Goal: Task Accomplishment & Management: Complete application form

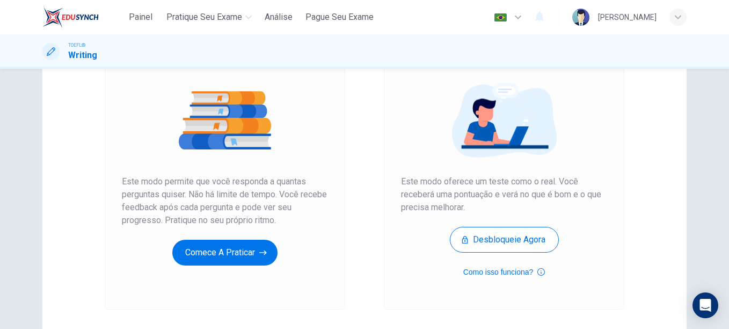
scroll to position [112, 0]
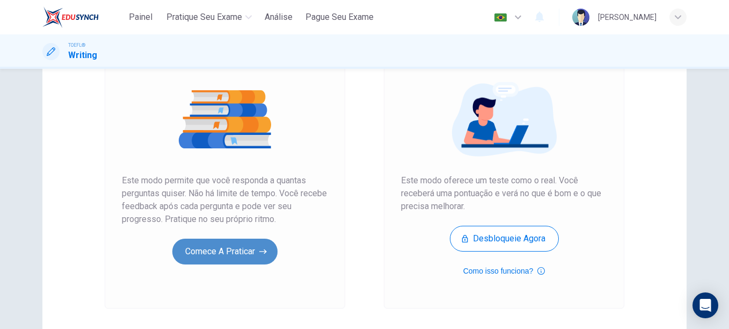
click at [255, 250] on button "Comece a praticar" at bounding box center [224, 251] width 105 height 26
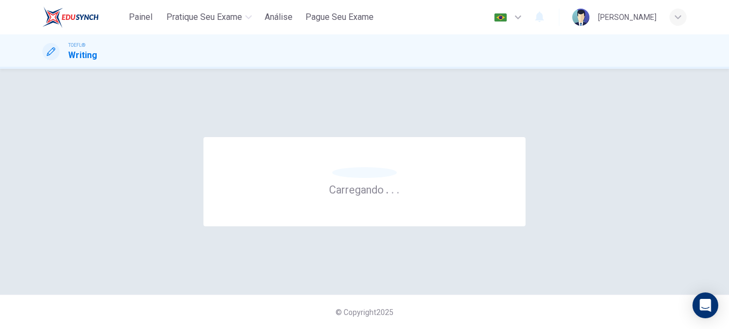
scroll to position [0, 0]
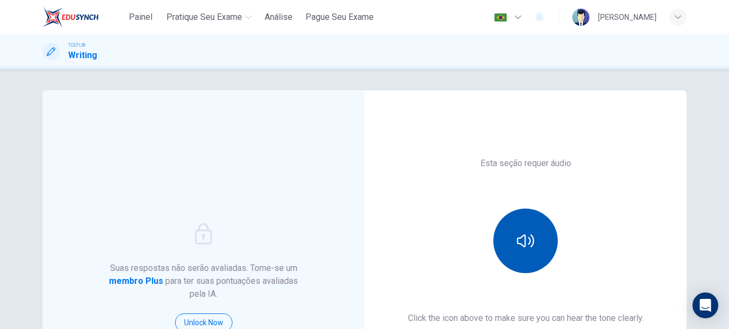
click at [518, 226] on button "button" at bounding box center [525, 240] width 64 height 64
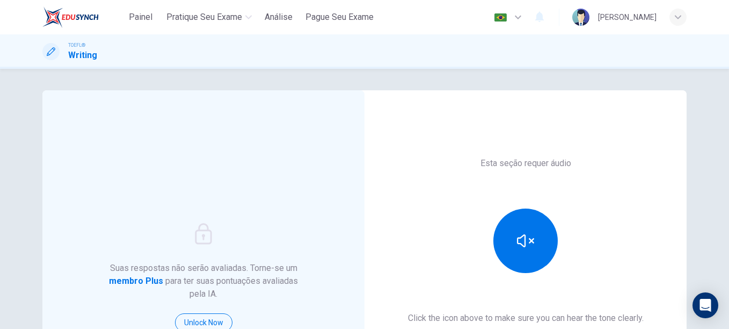
scroll to position [127, 0]
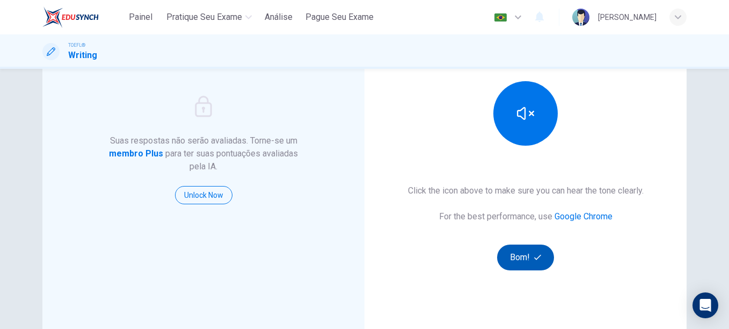
click at [507, 258] on button "Bom!" at bounding box center [525, 257] width 57 height 26
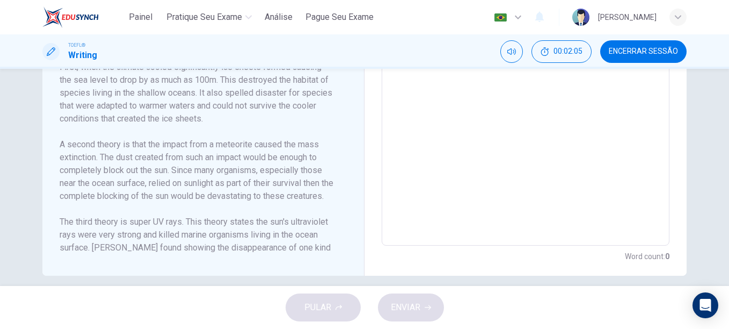
scroll to position [398, 0]
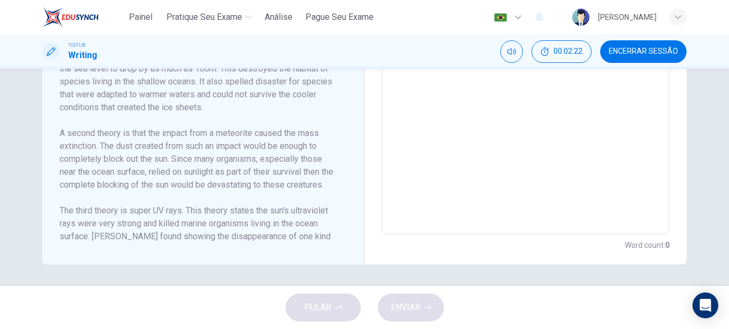
drag, startPoint x: 346, startPoint y: 134, endPoint x: 344, endPoint y: 156, distance: 22.1
click at [344, 156] on div "Ordovician Extinction The Ordovician period is a geologic period that occurred …" at bounding box center [208, 82] width 296 height 322
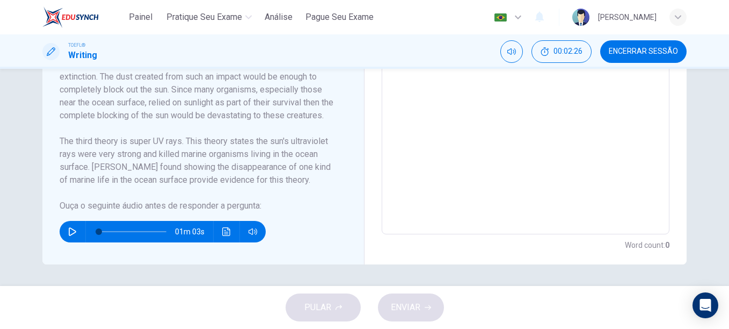
scroll to position [108, 0]
drag, startPoint x: 346, startPoint y: 190, endPoint x: 357, endPoint y: 149, distance: 41.7
click at [357, 149] on div "Ordovician Extinction The Ordovician period is a geologic period that occurred …" at bounding box center [203, 81] width 322 height 365
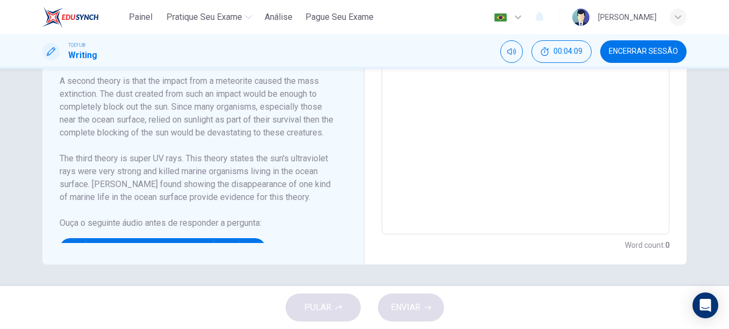
scroll to position [54, 0]
drag, startPoint x: 344, startPoint y: 173, endPoint x: 347, endPoint y: 226, distance: 52.8
click at [347, 226] on div "Ordovician Extinction The Ordovician period is a geologic period that occurred …" at bounding box center [208, 82] width 296 height 322
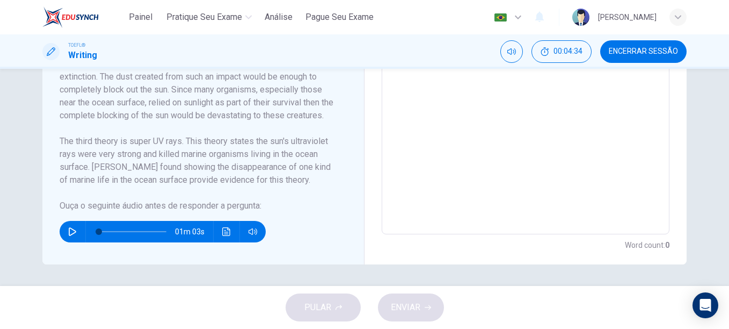
scroll to position [108, 0]
click at [68, 237] on button "button" at bounding box center [72, 231] width 17 height 21
type input "0"
click at [222, 231] on icon "Clique para ver a transcrição do áudio" at bounding box center [226, 231] width 9 height 9
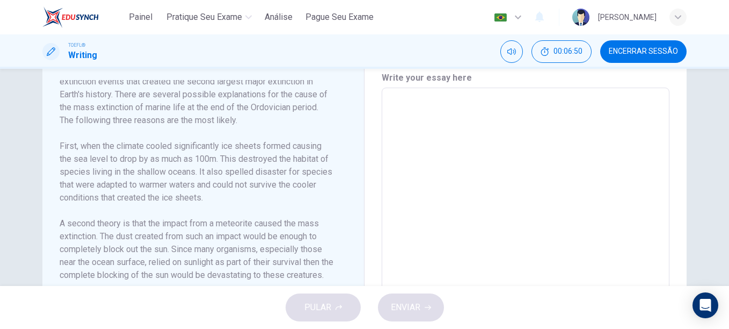
scroll to position [243, 0]
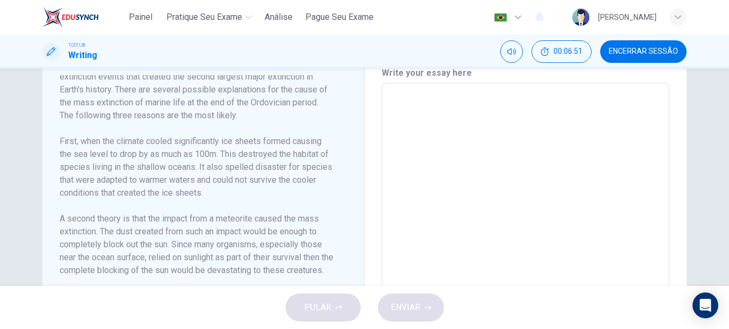
click at [497, 136] on textarea at bounding box center [525, 236] width 273 height 288
type textarea "jghvhvgh"
type textarea "x"
type textarea "jghvhvg"
type textarea "x"
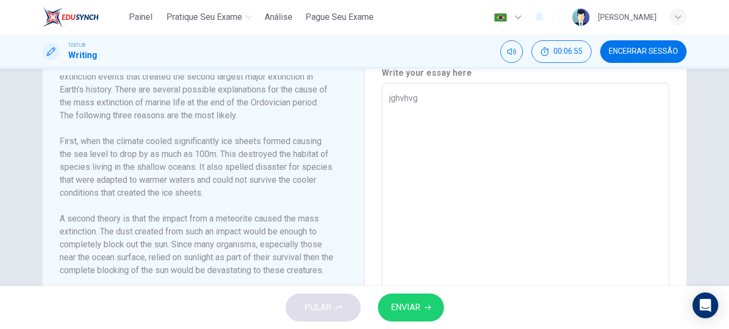
type textarea "jghvhv"
type textarea "x"
type textarea "jghvh"
type textarea "x"
type textarea "jgh"
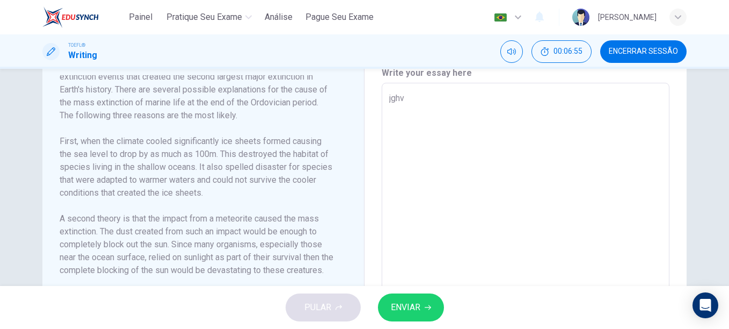
type textarea "x"
type textarea "jg"
type textarea "x"
type textarea "j"
type textarea "x"
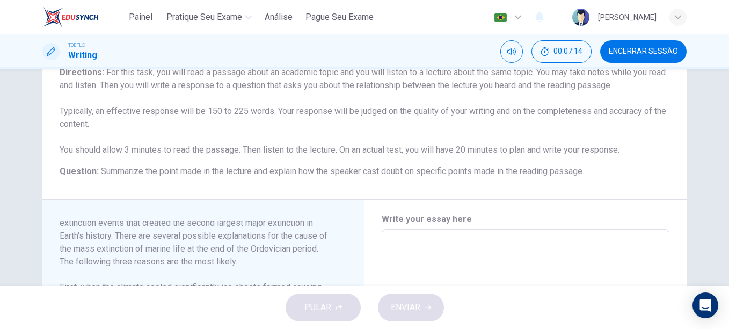
scroll to position [96, 0]
type textarea "T"
type textarea "x"
type textarea "Th"
type textarea "x"
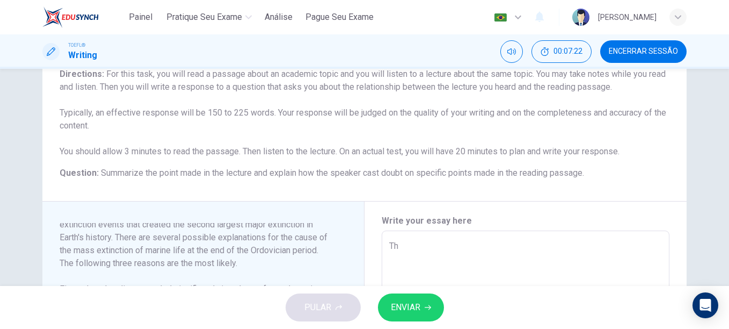
type textarea "The"
type textarea "x"
type textarea "The"
type textarea "x"
type textarea "The r"
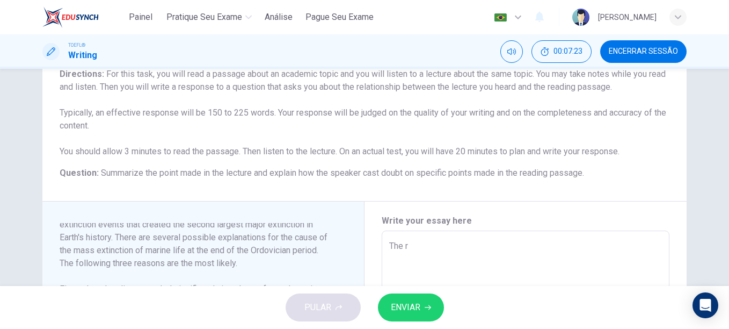
type textarea "x"
type textarea "The re"
type textarea "x"
type textarea "The reading passage mad"
type textarea "x"
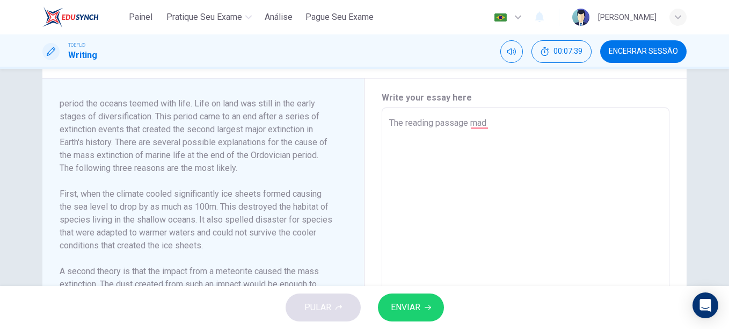
scroll to position [0, 0]
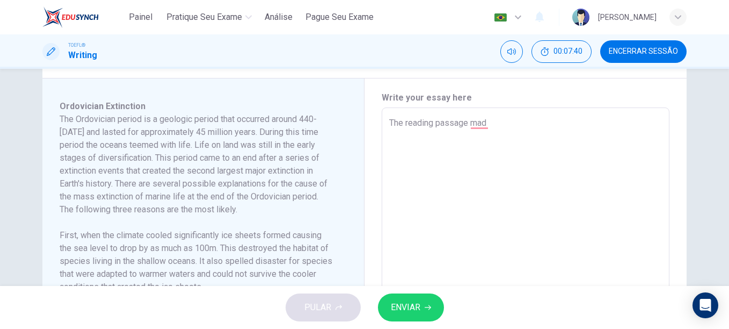
click at [521, 130] on textarea "The reading passage mad" at bounding box center [525, 261] width 273 height 288
type textarea "The reading passage ma"
type textarea "x"
type textarea "The reading passage m"
type textarea "x"
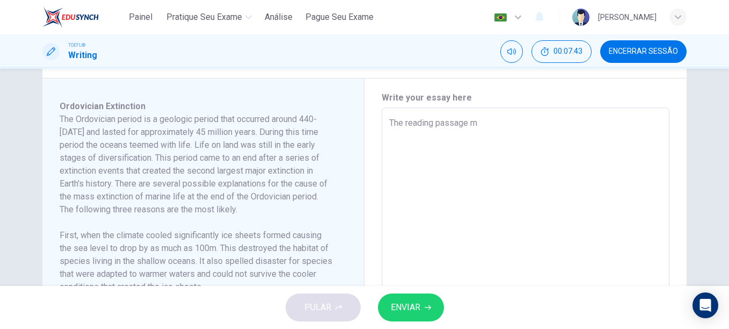
type textarea "The reading passage"
type textarea "x"
type textarea "The reading passage"
type textarea "x"
type textarea "The reading passa"
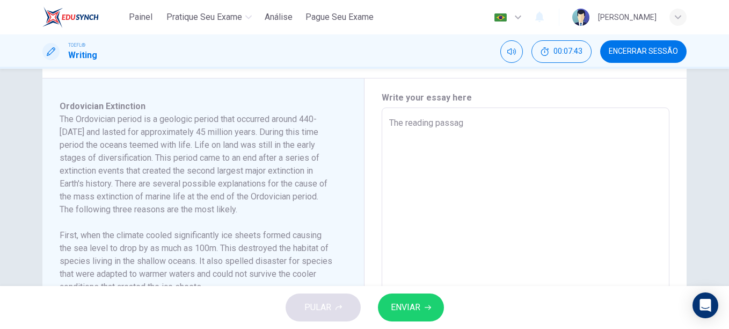
type textarea "x"
type textarea "The reading pass"
type textarea "x"
type textarea "The reading pa"
type textarea "x"
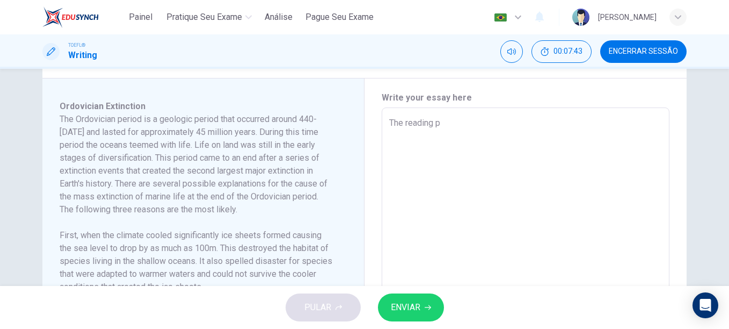
type textarea "The reading"
type textarea "x"
type textarea "The reading"
type textarea "x"
type textarea "The readi"
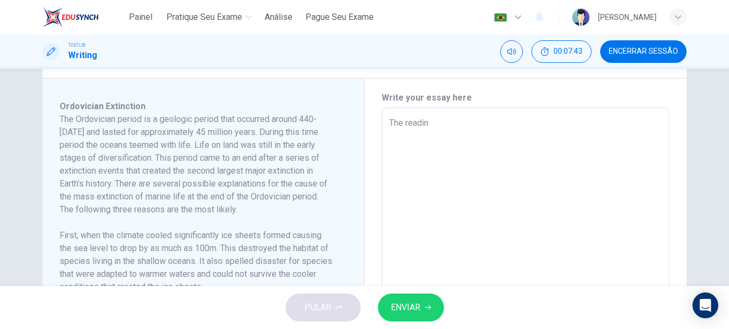
type textarea "x"
type textarea "The read"
type textarea "x"
type textarea "The re"
type textarea "x"
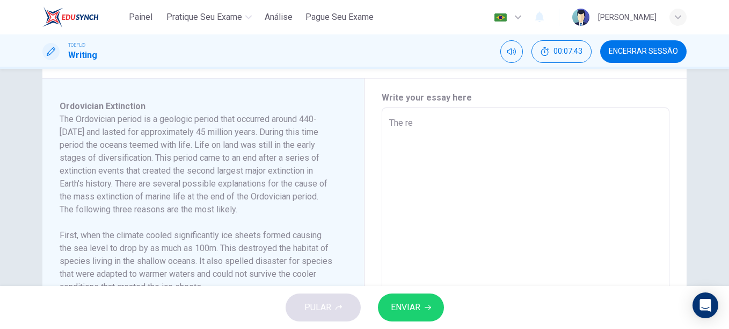
type textarea "The r"
type textarea "x"
type textarea "The"
type textarea "x"
type textarea "T"
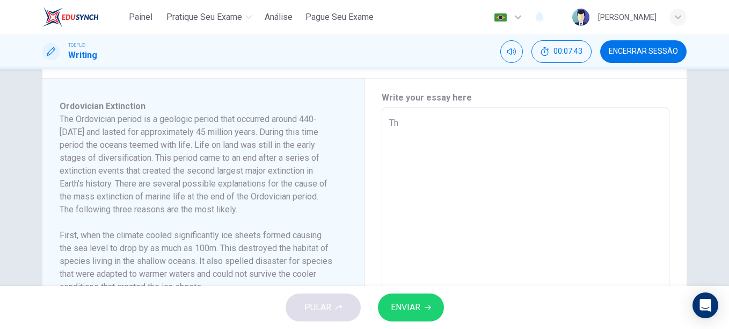
type textarea "x"
type textarea "R"
type textarea "x"
type textarea "Re"
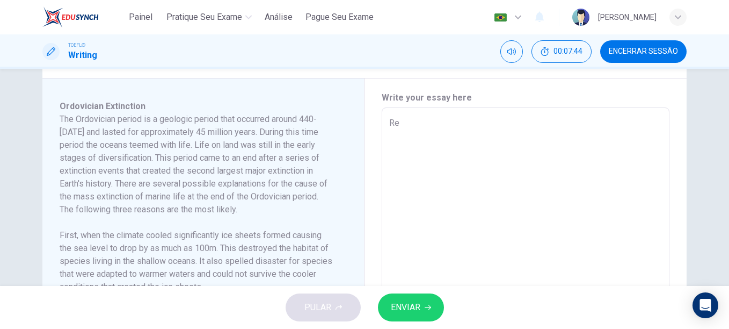
type textarea "x"
type textarea "Reg"
type textarea "x"
type textarea "Rega"
type textarea "x"
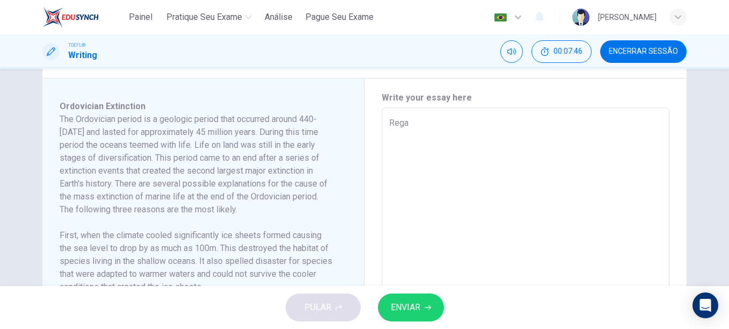
type textarea "Regar"
type textarea "x"
type textarea "Regard"
type textarea "x"
type textarea "Regardi"
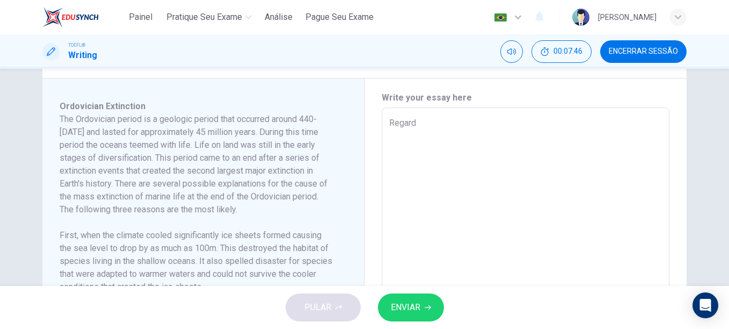
type textarea "x"
type textarea "Regardin"
type textarea "x"
type textarea "Regarding"
type textarea "x"
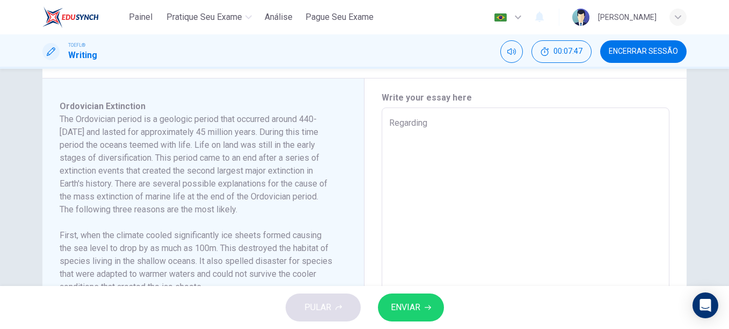
type textarea "Regarding"
type textarea "x"
type textarea "Regarding t"
type textarea "x"
type textarea "Regarding th"
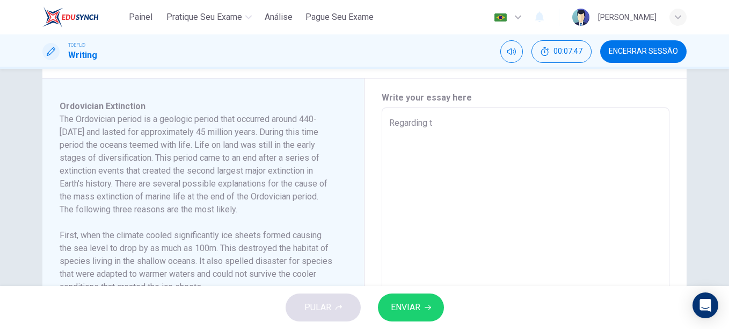
type textarea "x"
type textarea "Regarding the"
type textarea "x"
type textarea "Regarding the"
type textarea "x"
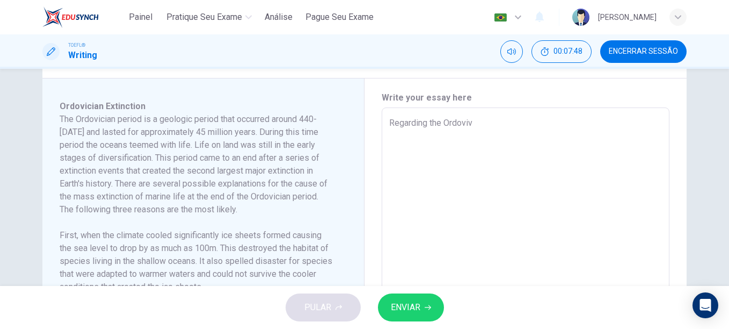
type textarea "Regarding the Ordovi"
click at [521, 130] on textarea "Regarding the" at bounding box center [525, 261] width 273 height 288
type textarea "x"
type textarea "Regarding the Ordovic"
type textarea "x"
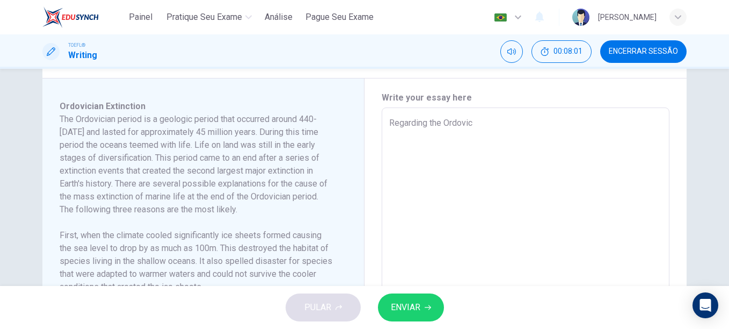
type textarea "Regarding the Ordovici"
type textarea "x"
type textarea "Regarding the Ordovicia"
type textarea "x"
type textarea "Regarding the Ordovician"
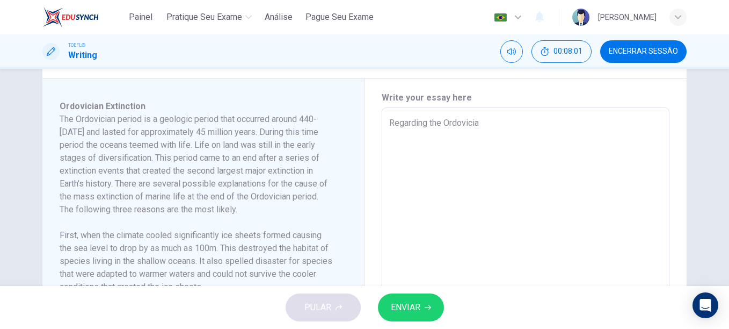
type textarea "x"
type textarea "Regarding the Ordovician"
type textarea "x"
type textarea "Regarding the Ordovician p"
type textarea "x"
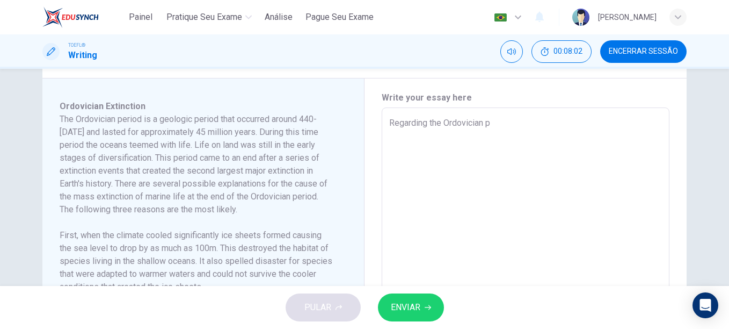
type textarea "Regarding the Ordovician pe"
type textarea "x"
type textarea "Regarding the Ordovician per"
type textarea "x"
type textarea "Regarding the Ordovician peri"
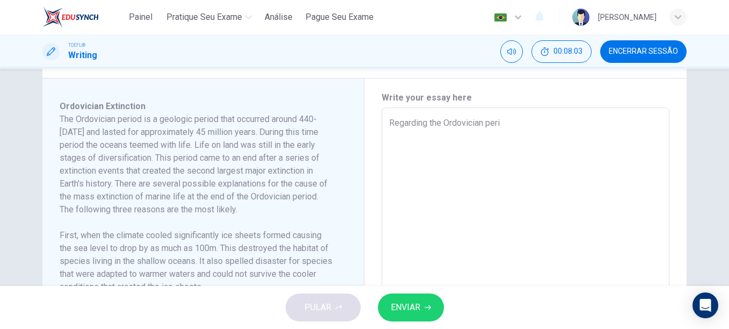
type textarea "x"
type textarea "Regarding the Ordovician perio"
type textarea "x"
type textarea "Regarding the Ordovician perion"
type textarea "x"
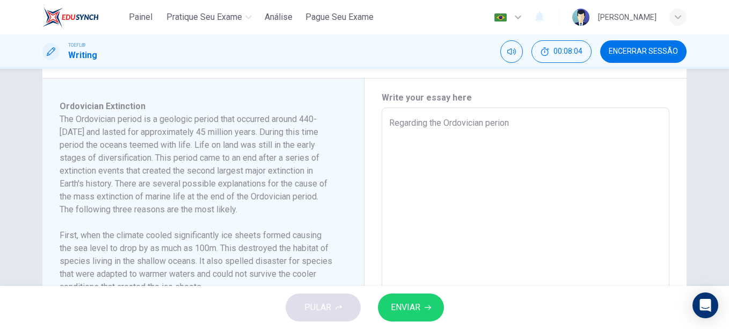
type textarea "Regarding the Ordovician perio"
type textarea "x"
type textarea "Regarding the Ordovician period"
type textarea "x"
type textarea "Regarding the Ordovician period"
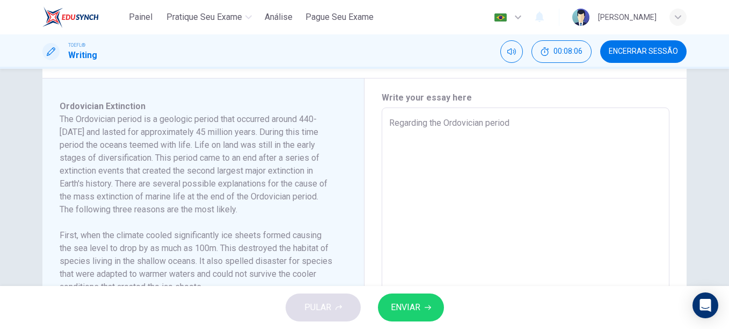
type textarea "x"
type textarea "Regarding the Ordovician period t"
type textarea "x"
type textarea "Regarding the Ordovician period th"
type textarea "x"
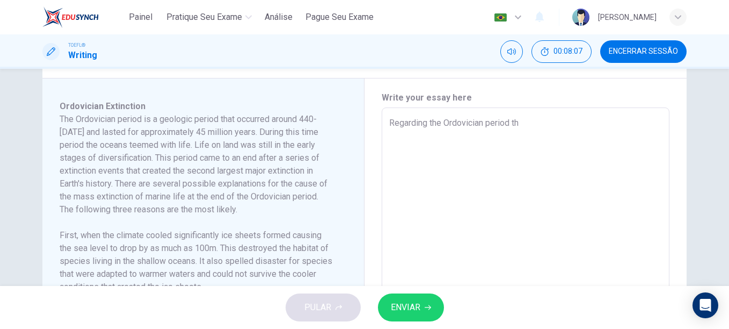
type textarea "Regarding the Ordovician period the"
type textarea "x"
type textarea "Regarding the Ordovician period the"
type textarea "x"
type textarea "Regarding the Ordovician period the r"
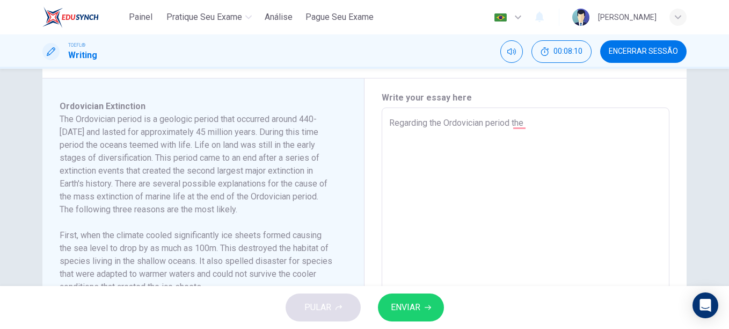
type textarea "x"
type textarea "Regarding the Ordovician period the re"
type textarea "x"
type textarea "Regarding the Ordovician period the rea"
type textarea "x"
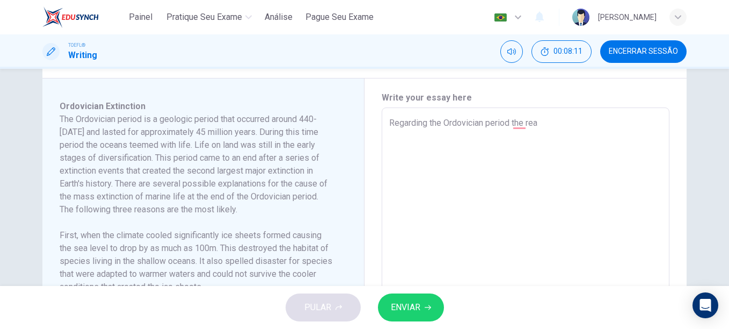
type textarea "Regarding the Ordovician period the read"
type textarea "x"
type textarea "Regarding the Ordovician period the readi"
type textarea "x"
type textarea "Regarding the Ordovician period the readin"
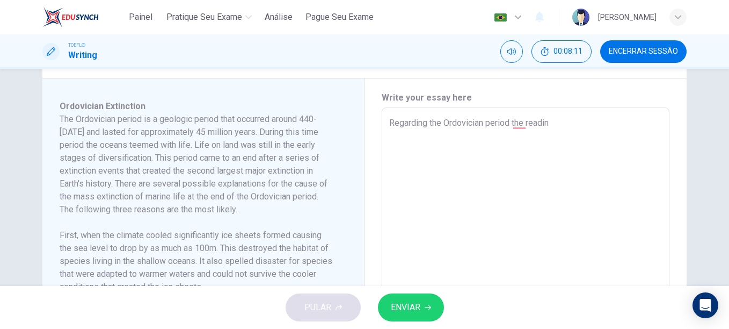
type textarea "x"
type textarea "Regarding the Ordovician period the reading"
type textarea "x"
type textarea "Regarding the Ordovician period the reading"
type textarea "x"
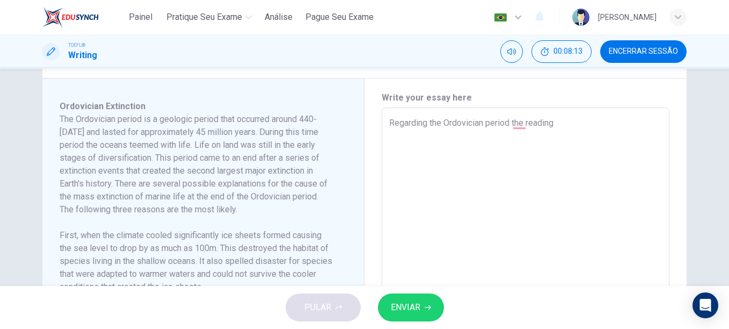
type textarea "Regarding the Ordovician period the reading p"
type textarea "x"
type textarea "Regarding the Ordovician period the reading pa"
type textarea "x"
type textarea "Regarding the Ordovician period the reading passage introcues some"
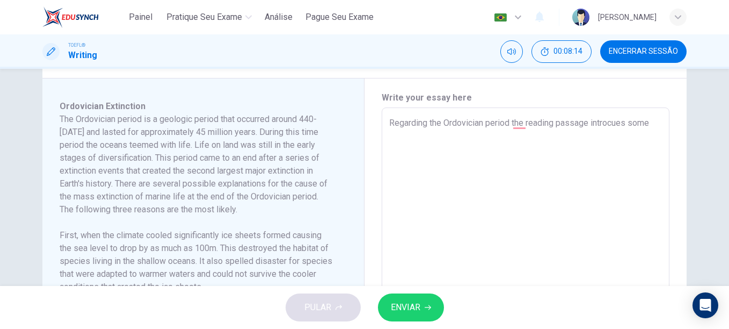
type textarea "x"
type textarea "Regarding the Ordovician period the reading passage introcues some c"
type textarea "x"
type textarea "Regarding the Ordovician period the reading passage introcues some co"
type textarea "x"
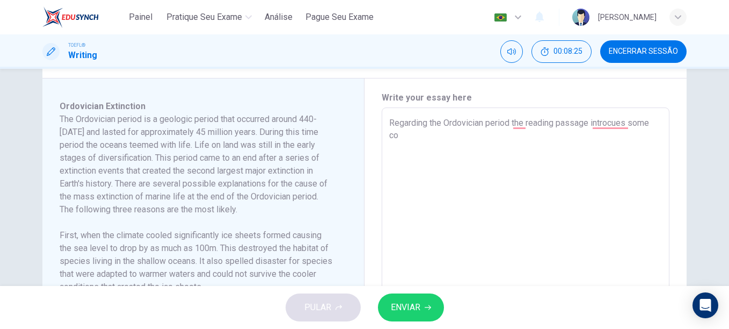
type textarea "Regarding the Ordovician period the reading passage introcues some con"
type textarea "x"
type textarea "Regarding the Ordovician period the reading passage introcues some conc"
type textarea "x"
type textarea "Regarding the Ordovician period the reading passage introcues some conce"
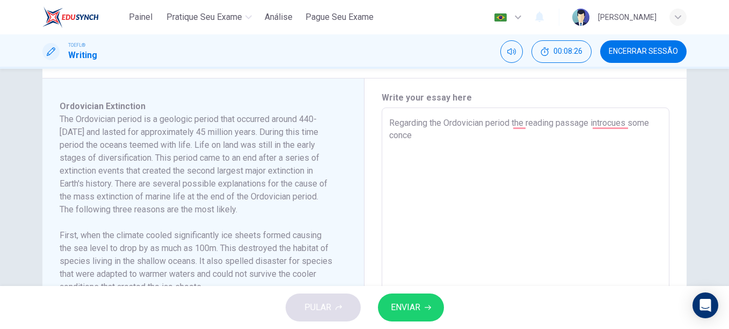
type textarea "x"
type textarea "Regarding the Ordovician period the reading passage introcues some concep"
type textarea "x"
type textarea "Regarding the Ordovician period the reading passage introcues some concept"
type textarea "x"
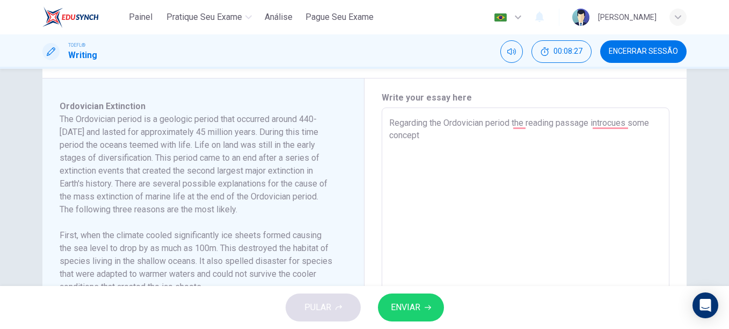
type textarea "Regarding the Ordovician period the reading passage introcues some concepts"
type textarea "x"
type textarea "Regarding the Ordovician period the reading passage introcues some concepts"
type textarea "x"
type textarea "Regarding the Ordovician period the reading passage introcues some concepts"
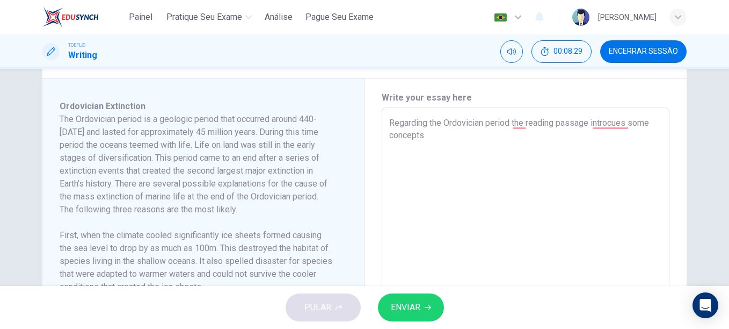
type textarea "x"
type textarea "Regarding the Ordovician period the reading passage introcues some concept"
type textarea "x"
type textarea "Regarding the Ordovician period the reading passage introcues some concep"
type textarea "x"
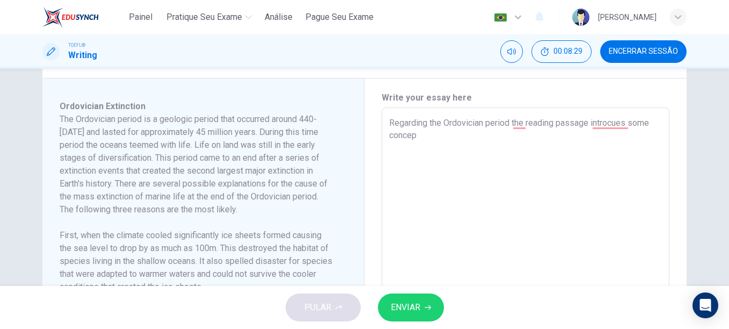
type textarea "Regarding the Ordovician period the reading passage introcues some conce"
type textarea "x"
type textarea "Regarding the Ordovician period the reading passage introcues some conc"
type textarea "x"
type textarea "Regarding the Ordovician period the reading passage introcues some con"
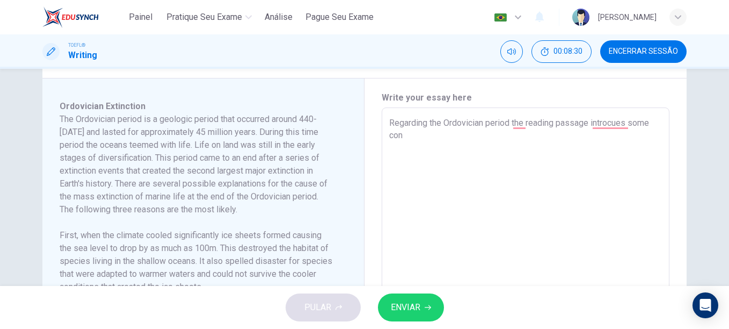
type textarea "x"
type textarea "Regarding the Ordovician period the reading passage introcues some co"
type textarea "x"
type textarea "Regarding the Ordovician period the reading passage introcues some c"
type textarea "x"
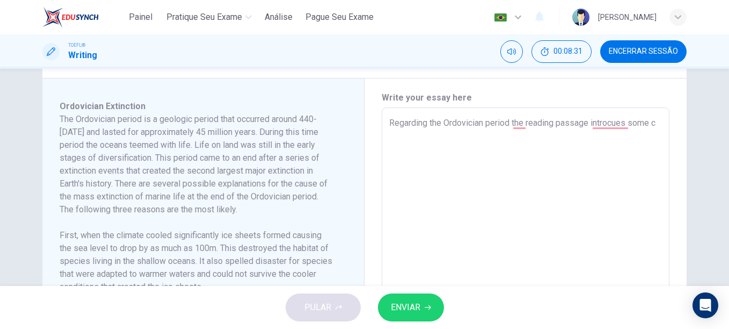
type textarea "Regarding the Ordovician period the reading passage introcues some"
type textarea "x"
type textarea "Regarding the Ordovician period the reading passage introcues some f"
type textarea "x"
type textarea "Regarding the Ordovician period the reading passage introcues some fa"
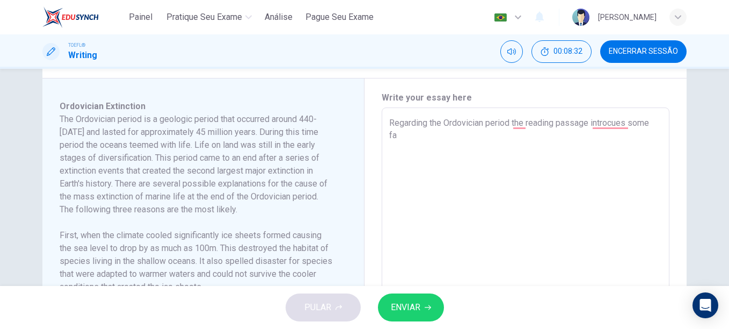
type textarea "x"
type textarea "Regarding the Ordovician period the reading passage introcues some fac"
type textarea "x"
type textarea "Regarding the Ordovician period the reading passage introcues some fact"
type textarea "x"
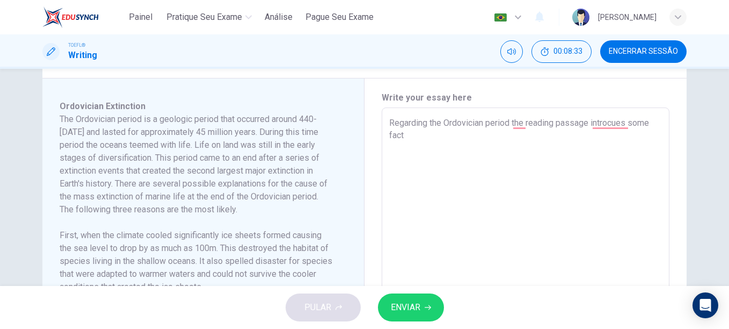
type textarea "Regarding the Ordovician period the reading passage introcues some facts"
type textarea "x"
type textarea "Regarding the Ordovician period the reading passage introcues some facts"
type textarea "x"
type textarea "Regarding the Ordovician period the reading passage introcues some facts a"
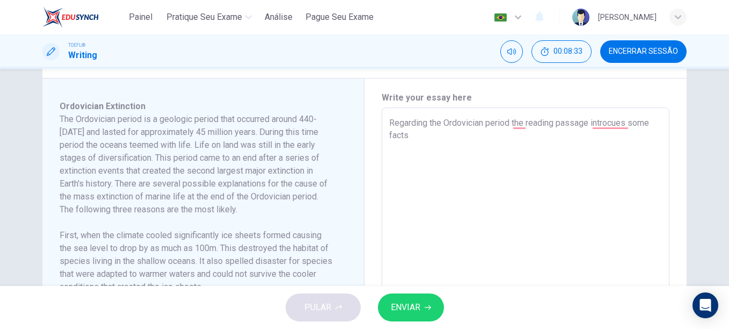
type textarea "x"
click at [611, 121] on textarea "Regarding the Ordovician period the reading passage introcues some facts about …" at bounding box center [525, 261] width 273 height 288
click at [608, 120] on textarea "Regarding the Ordovician period the reading passage introcues some facts about …" at bounding box center [525, 261] width 273 height 288
click at [475, 132] on textarea "Regarding the Ordovician period the reading passage introcues some facts about …" at bounding box center [525, 261] width 273 height 288
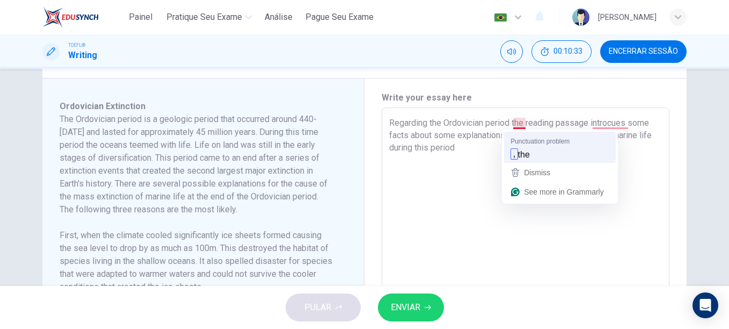
drag, startPoint x: 513, startPoint y: 124, endPoint x: 528, endPoint y: 158, distance: 37.5
click at [528, 158] on html "Painel Pratique seu exame Análise Pague Seu Exame Português pt ​ Hellen Cerquei…" at bounding box center [364, 164] width 729 height 329
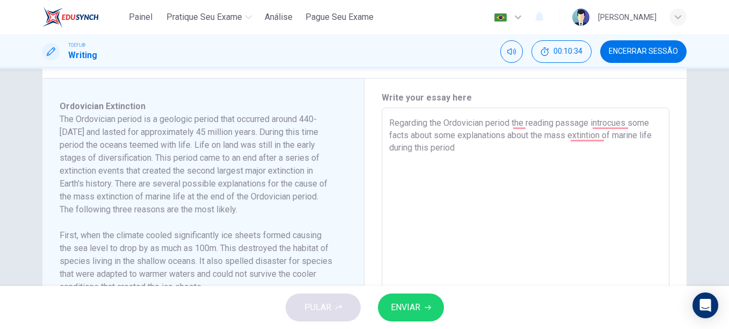
click at [528, 158] on textarea "Regarding the Ordovician period the reading passage introcues some facts about …" at bounding box center [525, 261] width 273 height 288
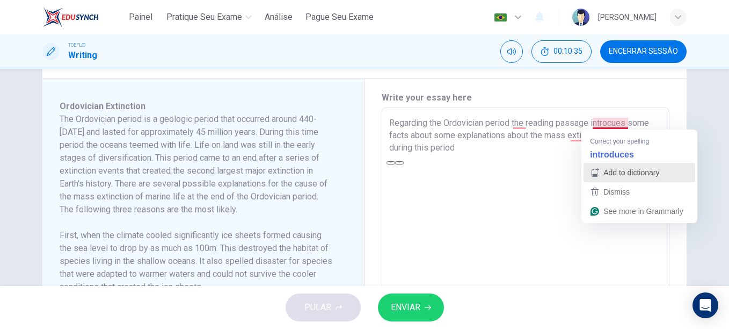
drag, startPoint x: 598, startPoint y: 123, endPoint x: 613, endPoint y: 163, distance: 42.5
click at [613, 163] on html "Painel Pratique seu exame Análise Pague Seu Exame Português pt ​ Hellen Cerquei…" at bounding box center [364, 164] width 729 height 329
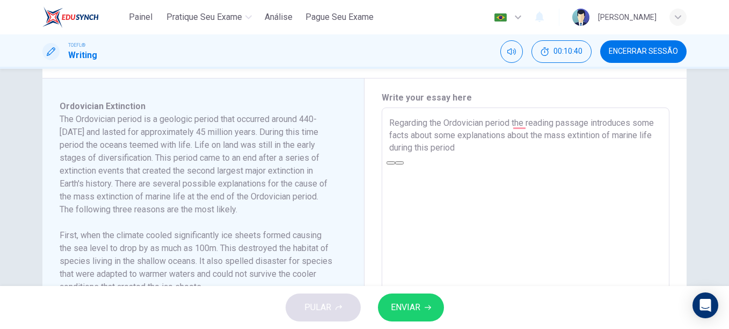
click at [579, 139] on textarea "Regarding the Ordovician period the reading passage introduces some facts about…" at bounding box center [525, 261] width 273 height 288
click at [506, 147] on textarea "Regarding the Ordovician period the reading passage introduces some facts about…" at bounding box center [525, 261] width 273 height 288
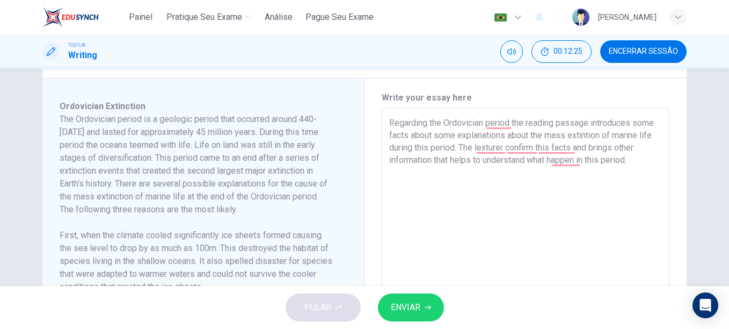
click at [616, 148] on textarea "Regarding the Ordovician period the reading passage introduces some facts about…" at bounding box center [525, 261] width 273 height 288
click at [491, 147] on textarea "Regarding the Ordovician period the reading passage introduces some facts about…" at bounding box center [525, 261] width 273 height 288
click at [489, 151] on textarea "Regarding the Ordovician period the reading passage introduces some facts about…" at bounding box center [525, 261] width 273 height 288
click at [505, 150] on textarea "Regarding the Ordovician period the reading passage introduces some facts about…" at bounding box center [525, 261] width 273 height 288
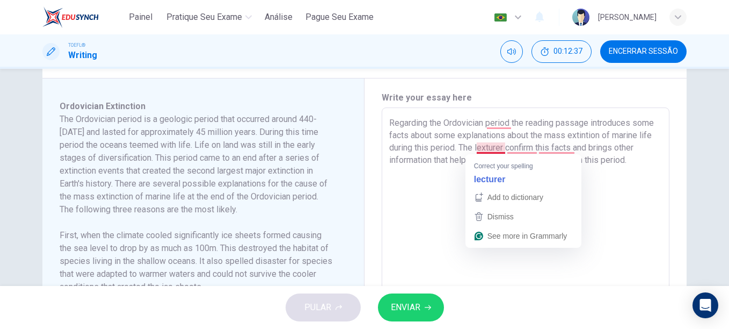
click at [479, 147] on textarea "Regarding the Ordovician period the reading passage introduces some facts about…" at bounding box center [525, 261] width 273 height 288
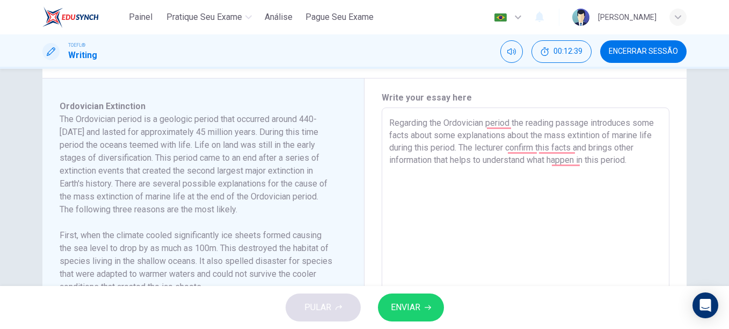
click at [514, 154] on textarea "Regarding the Ordovician period the reading passage introduces some facts about…" at bounding box center [525, 261] width 273 height 288
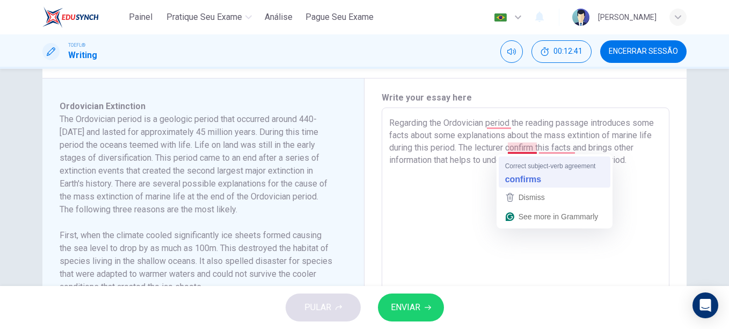
drag, startPoint x: 522, startPoint y: 148, endPoint x: 527, endPoint y: 181, distance: 33.0
click at [527, 181] on html "Painel Pratique seu exame Análise Pague Seu Exame Português pt ​ Hellen Cerquei…" at bounding box center [364, 164] width 729 height 329
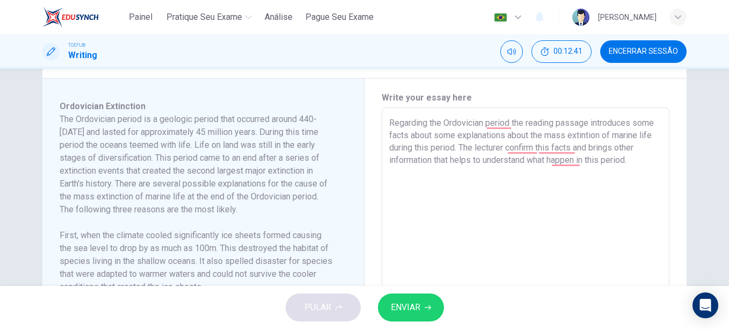
click at [527, 181] on textarea "Regarding the Ordovician period the reading passage introduces some facts about…" at bounding box center [525, 261] width 273 height 288
click at [564, 163] on textarea "Regarding the Ordovician period the reading passage introduces some facts about…" at bounding box center [525, 261] width 273 height 288
click at [623, 150] on textarea "Regarding the Ordovician period the reading passage introduces some facts about…" at bounding box center [525, 261] width 273 height 288
click at [475, 163] on textarea "Regarding the Ordovician period the reading passage introduces some facts about…" at bounding box center [525, 261] width 273 height 288
click at [391, 163] on textarea "Regarding the Ordovician period the reading passage introduces some facts about…" at bounding box center [525, 261] width 273 height 288
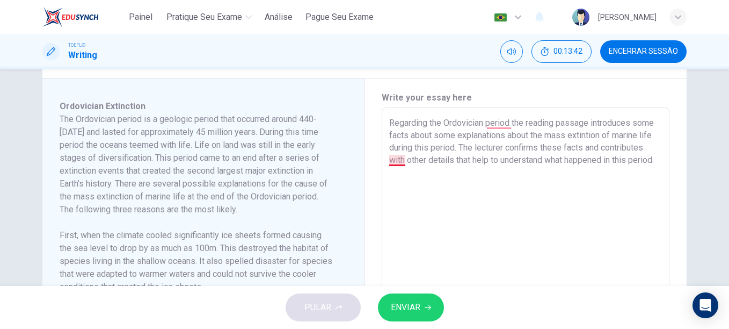
click at [391, 163] on textarea "Regarding the Ordovician period the reading passage introduces some facts about…" at bounding box center [525, 261] width 273 height 288
click at [432, 176] on textarea "Regarding the Ordovician period the reading passage introduces some facts about…" at bounding box center [525, 261] width 273 height 288
click at [409, 173] on textarea "Regarding the Ordovician period the reading passage introduces some facts about…" at bounding box center [525, 261] width 273 height 288
click at [418, 177] on textarea "Regarding the Ordovician period the reading passage introduces some facts about…" at bounding box center [525, 261] width 273 height 288
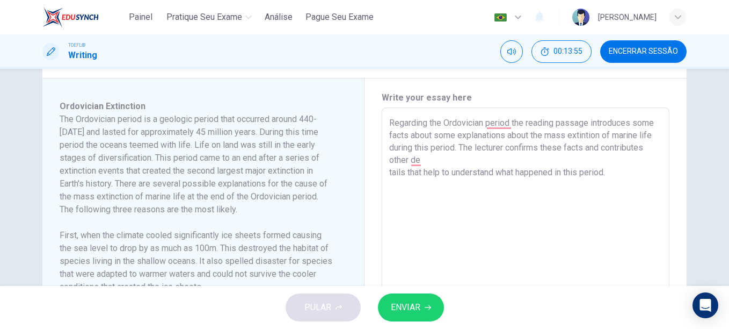
click at [426, 164] on textarea "Regarding the Ordovician period the reading passage introduces some facts about…" at bounding box center [525, 261] width 273 height 288
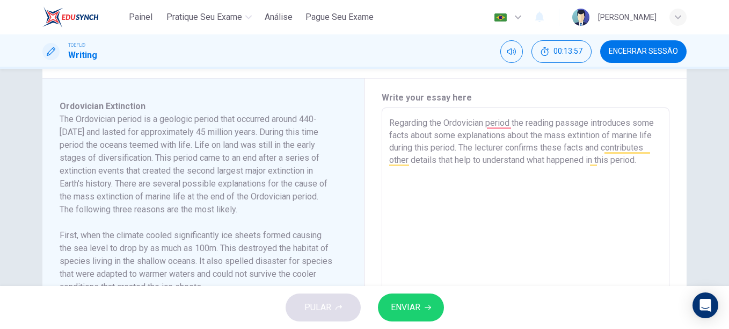
click at [643, 161] on textarea "Regarding the Ordovician period the reading passage introduces some facts about…" at bounding box center [525, 261] width 273 height 288
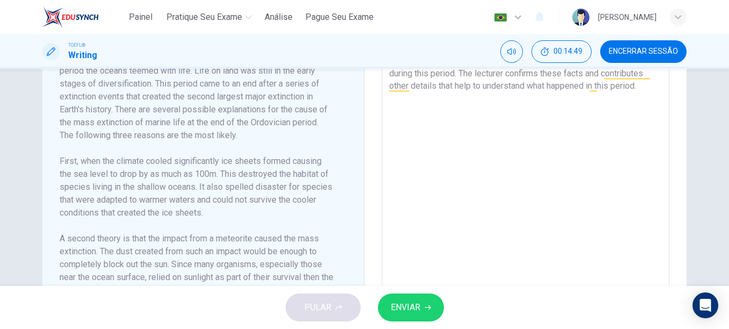
scroll to position [317, 0]
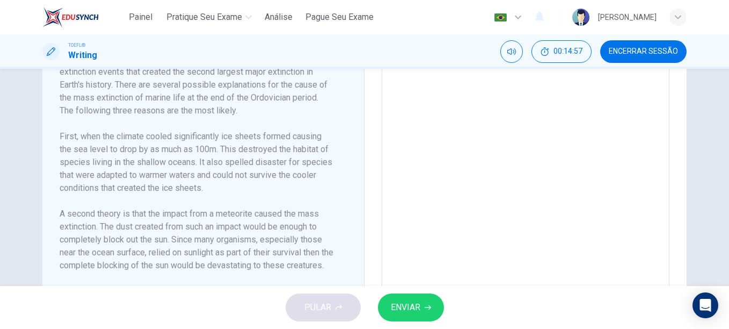
click at [572, 106] on textarea "Regarding the Ordovician period the reading passage introduces some facts about…" at bounding box center [525, 162] width 273 height 288
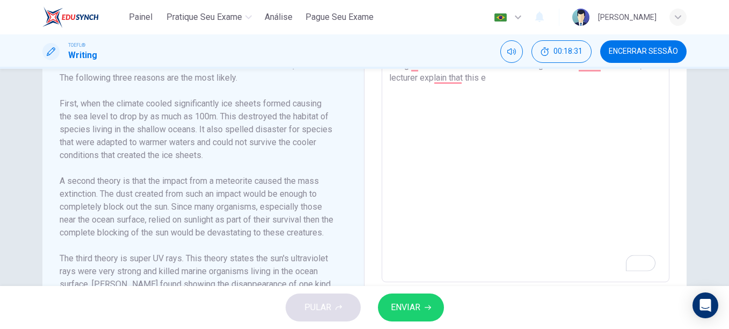
scroll to position [383, 0]
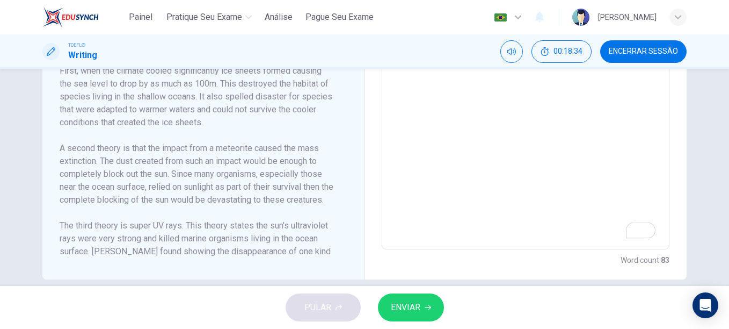
drag, startPoint x: 353, startPoint y: 158, endPoint x: 350, endPoint y: 237, distance: 78.5
click at [350, 237] on div "Ordovician Extinction The Ordovician period is a geologic period that occurred …" at bounding box center [203, 96] width 322 height 365
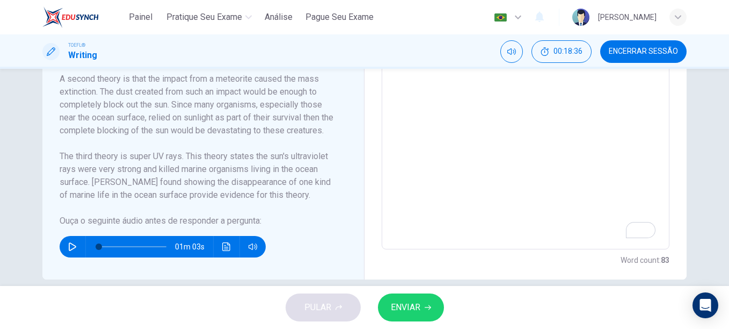
scroll to position [108, 0]
click at [229, 246] on button "Clique para ver a transcrição do áudio" at bounding box center [226, 246] width 17 height 21
click at [502, 76] on textarea "Regarding the Ordovician period the reading passage introduces some facts about…" at bounding box center [525, 96] width 273 height 288
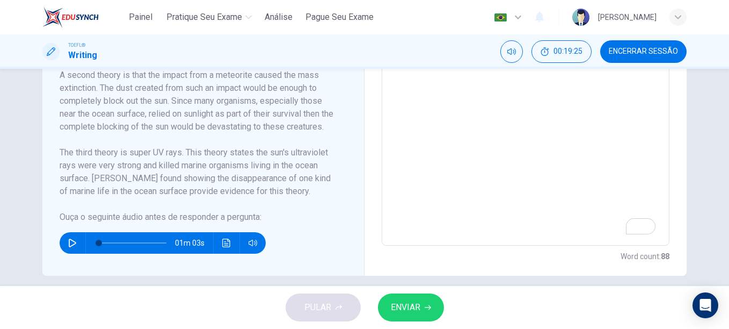
scroll to position [383, 0]
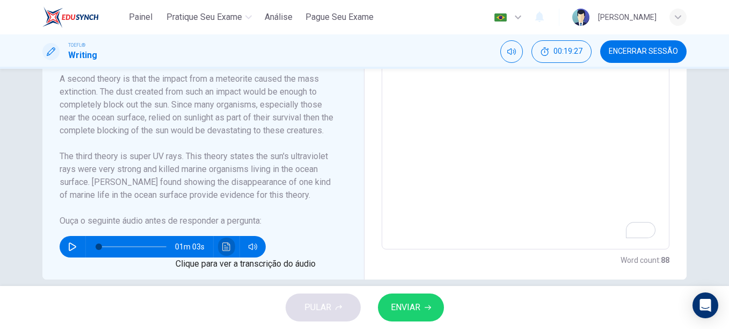
click at [222, 249] on icon "Clique para ver a transcrição do áudio" at bounding box center [226, 246] width 9 height 9
click at [592, 328] on div at bounding box center [364, 329] width 729 height 0
click at [502, 78] on textarea "Regarding the Ordovician period the reading passage introduces some facts about…" at bounding box center [525, 96] width 273 height 288
click at [501, 79] on textarea "Regarding the Ordovician period the reading passage introduces some facts about…" at bounding box center [525, 96] width 273 height 288
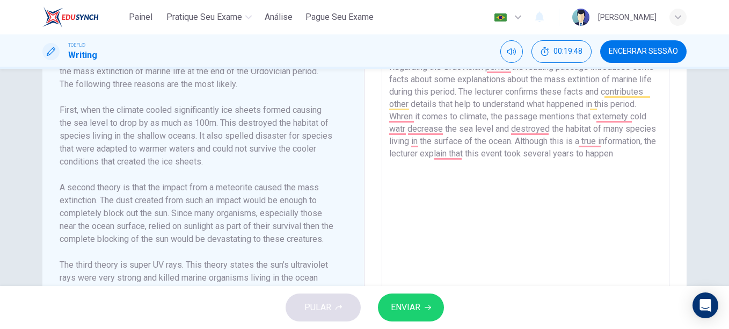
scroll to position [265, 0]
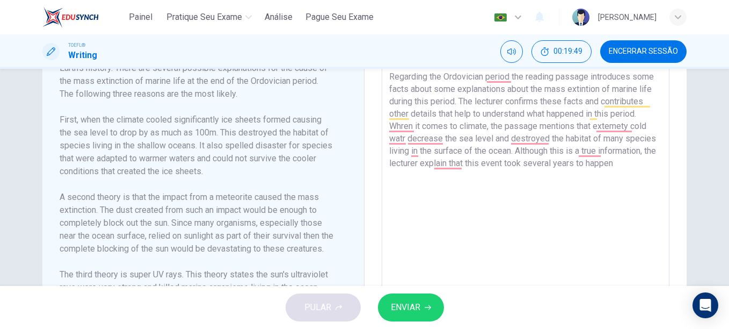
click at [632, 164] on textarea "Regarding the Ordovician period the reading passage introduces some facts about…" at bounding box center [525, 214] width 273 height 288
click at [495, 175] on textarea "Regarding the Ordovician period the reading passage introduces some facts about…" at bounding box center [525, 214] width 273 height 288
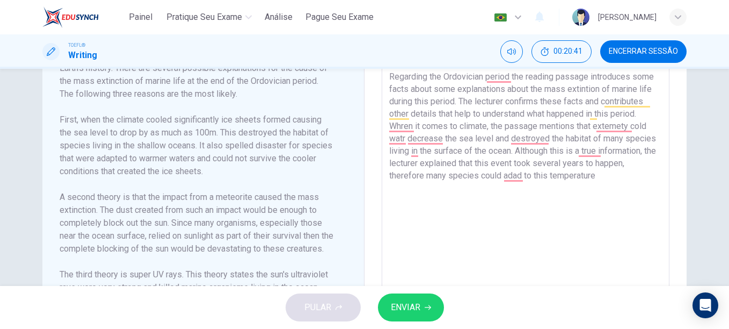
click at [521, 177] on textarea "Regarding the Ordovician period the reading passage introduces some facts about…" at bounding box center [525, 214] width 273 height 288
click at [528, 136] on textarea "Regarding the Ordovician period the reading passage introduces some facts about…" at bounding box center [525, 214] width 273 height 288
click at [530, 140] on textarea "Regarding the Ordovician period the reading passage introduces some facts about…" at bounding box center [525, 214] width 273 height 288
click at [609, 179] on textarea "Regarding the Ordovician period the reading passage introduces some facts about…" at bounding box center [525, 214] width 273 height 288
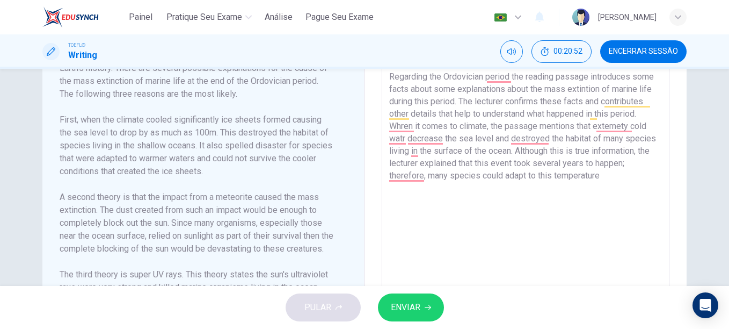
click at [602, 177] on textarea "Regarding the Ordovician period the reading passage introduces some facts about…" at bounding box center [525, 214] width 273 height 288
click at [607, 177] on textarea "Regarding the Ordovician period the reading passage introduces some facts about…" at bounding box center [525, 214] width 273 height 288
click at [431, 188] on textarea "Regarding the Ordovician period the reading passage introduces some facts about…" at bounding box center [525, 214] width 273 height 288
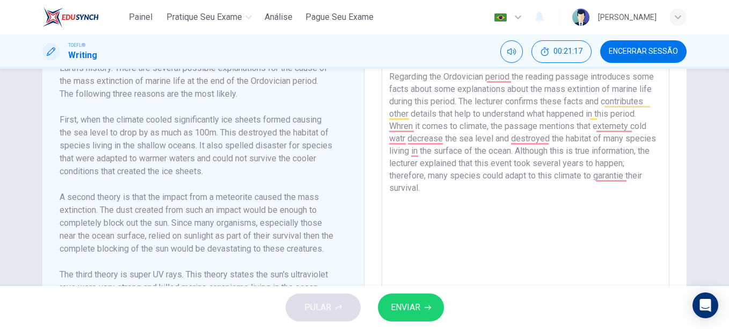
click at [431, 188] on textarea "Regarding the Ordovician period the reading passage introduces some facts about…" at bounding box center [525, 214] width 273 height 288
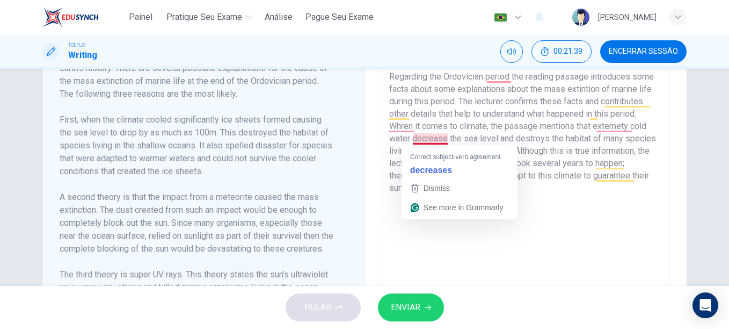
click at [430, 142] on textarea "Regarding the Ordovician period the reading passage introduces some facts about…" at bounding box center [525, 214] width 273 height 288
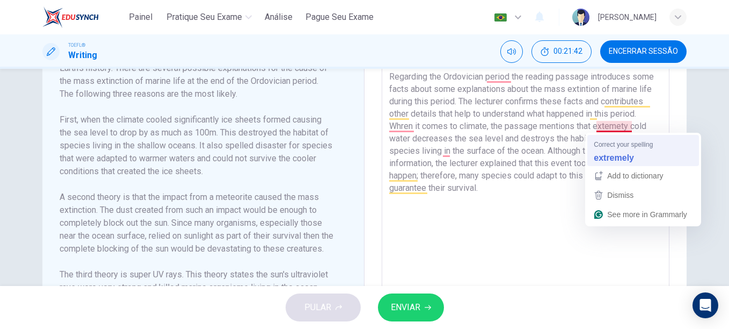
drag, startPoint x: 609, startPoint y: 128, endPoint x: 613, endPoint y: 157, distance: 29.8
click at [613, 157] on html "Painel Pratique seu exame Análise Pague Seu Exame Português pt ​ Hellen Cerquei…" at bounding box center [364, 164] width 729 height 329
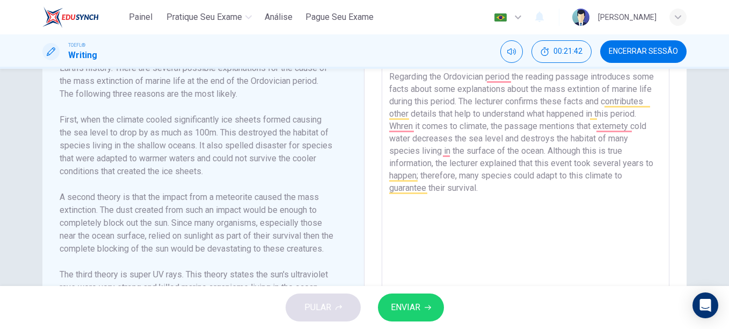
click at [613, 157] on textarea "Regarding the Ordovician period the reading passage introduces some facts about…" at bounding box center [525, 214] width 273 height 288
click at [612, 129] on textarea "Regarding the Ordovician period the reading passage introduces some facts about…" at bounding box center [525, 214] width 273 height 288
click at [495, 79] on textarea "Regarding the Ordovician period the reading passage introduces some facts about…" at bounding box center [525, 214] width 273 height 288
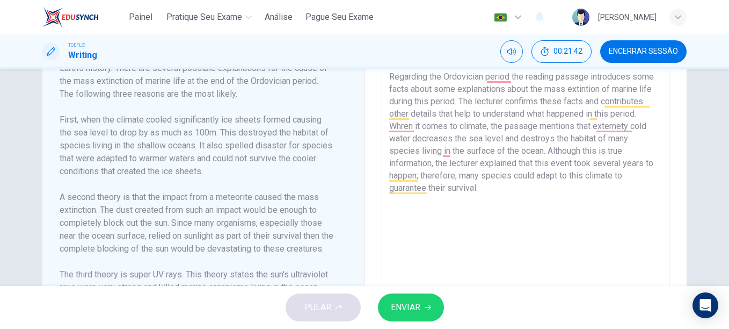
click at [612, 129] on textarea "Regarding the Ordovician period the reading passage introduces some facts about…" at bounding box center [525, 214] width 273 height 288
click at [490, 195] on textarea "Regarding the Ordovician period the reading passage introduces some facts about…" at bounding box center [525, 214] width 273 height 288
click at [514, 203] on textarea "Regarding the Ordovician period the reading passage introduces some facts about…" at bounding box center [525, 214] width 273 height 288
click at [432, 207] on textarea "Regarding the Ordovician period the reading passage introduces some facts about…" at bounding box center [525, 214] width 273 height 288
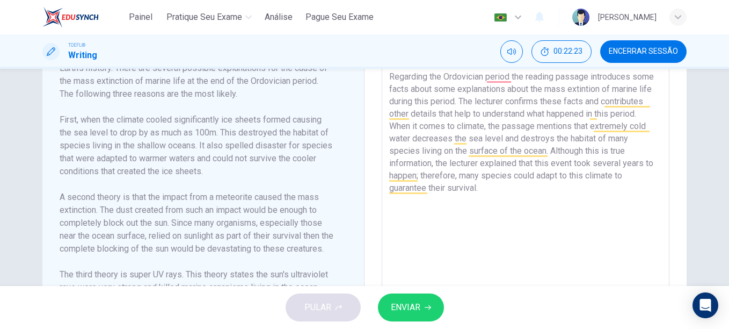
click at [458, 214] on textarea "Regarding the Ordovician period the reading passage introduces some facts about…" at bounding box center [525, 214] width 273 height 288
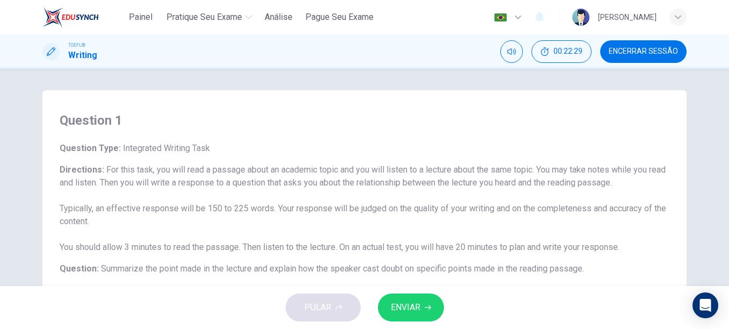
scroll to position [108, 0]
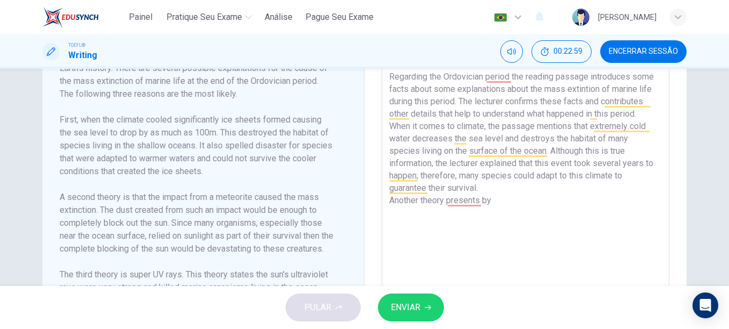
click at [463, 202] on textarea "Regarding the Ordovician period the reading passage introduces some facts about…" at bounding box center [525, 214] width 273 height 288
click at [477, 202] on textarea "Regarding the Ordovician period the reading passage introduces some facts about…" at bounding box center [525, 214] width 273 height 288
click at [517, 199] on textarea "Regarding the Ordovician period the reading passage introduces some facts about…" at bounding box center [525, 214] width 273 height 288
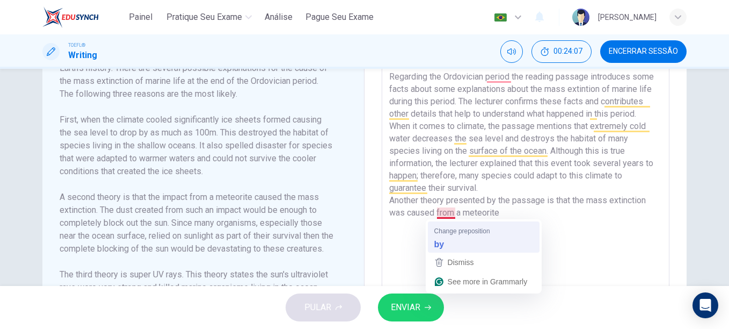
drag, startPoint x: 444, startPoint y: 211, endPoint x: 447, endPoint y: 241, distance: 29.7
click at [447, 241] on html "Painel Pratique seu exame [PERSON_NAME] Seu Exame Português pt ​ [PERSON_NAME] …" at bounding box center [364, 164] width 729 height 329
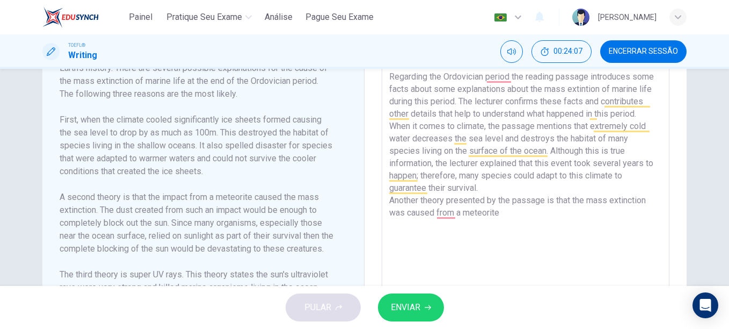
click at [447, 241] on textarea "Regarding the Ordovician period the reading passage introduces some facts about…" at bounding box center [525, 214] width 273 height 288
click at [510, 216] on textarea "Regarding the Ordovician period the reading passage introduces some facts about…" at bounding box center [525, 214] width 273 height 288
click at [446, 215] on textarea "Regarding the Ordovician period the reading passage introduces some facts about…" at bounding box center [525, 214] width 273 height 288
click at [453, 214] on textarea "Regarding the Ordovician period the reading passage introduces some facts about…" at bounding box center [525, 214] width 273 height 288
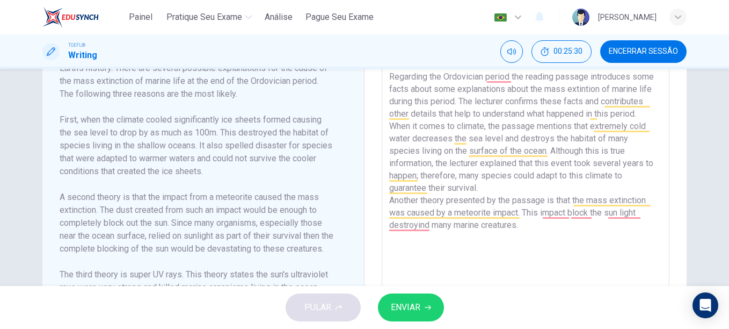
click at [553, 215] on textarea "Regarding the Ordovician period the reading passage introduces some facts about…" at bounding box center [525, 214] width 273 height 288
click at [587, 213] on textarea "Regarding the Ordovician period the reading passage introduces some facts about…" at bounding box center [525, 214] width 273 height 288
click at [640, 215] on textarea "Regarding the Ordovician period the reading passage introduces some facts about…" at bounding box center [525, 214] width 273 height 288
click at [641, 212] on textarea "Regarding the Ordovician period the reading passage introduces some facts about…" at bounding box center [525, 214] width 273 height 288
click at [412, 227] on textarea "Regarding the Ordovician period the reading passage introduces some facts about…" at bounding box center [525, 214] width 273 height 288
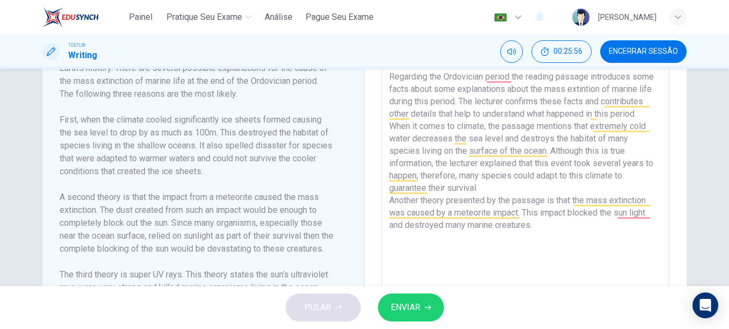
click at [630, 213] on textarea "Regarding the Ordovician period the reading passage introduces some facts about…" at bounding box center [525, 214] width 273 height 288
click at [533, 229] on textarea "Regarding the Ordovician period the reading passage introduces some facts about…" at bounding box center [525, 214] width 273 height 288
click at [538, 226] on textarea "Regarding the Ordovician period the reading passage introduces some facts about…" at bounding box center [525, 214] width 273 height 288
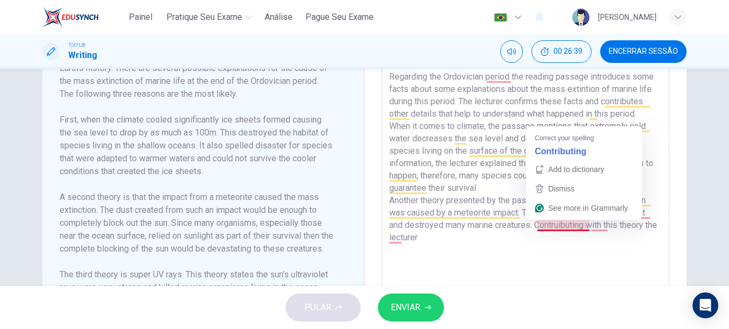
click at [563, 224] on textarea "Regarding the Ordovician period the reading passage introduces some facts about…" at bounding box center [525, 214] width 273 height 288
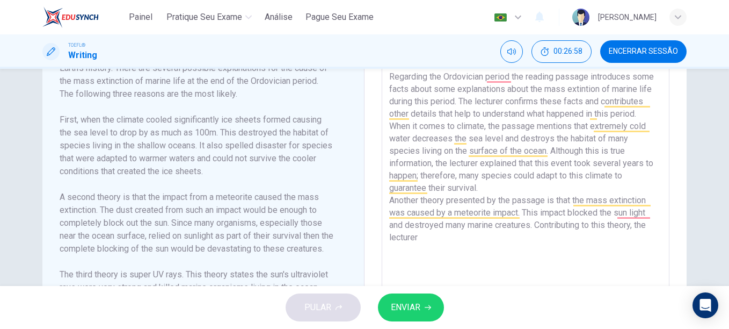
scroll to position [398, 0]
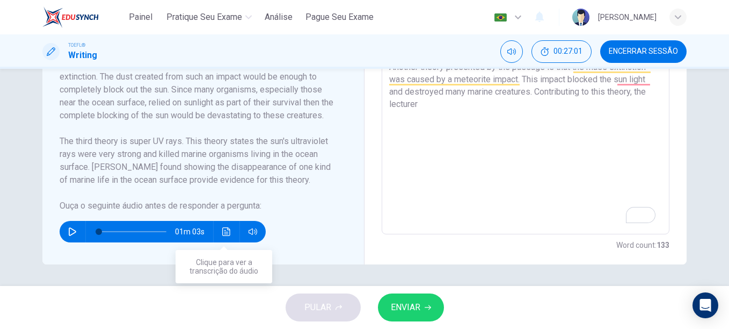
type textarea "Regarding the Ordovician period the reading passage introduces some facts about…"
click at [222, 231] on icon "Clique para ver a transcrição do áudio" at bounding box center [226, 231] width 9 height 9
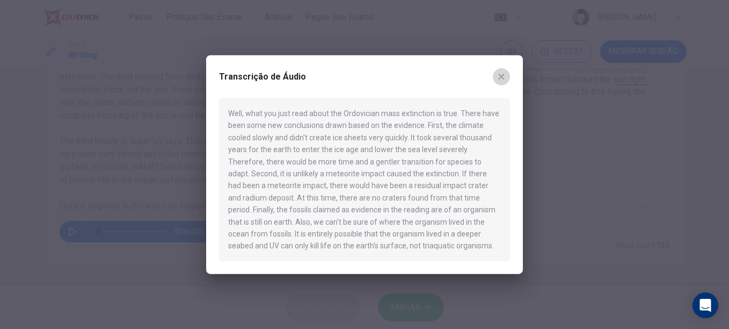
click at [501, 77] on icon "button" at bounding box center [502, 77] width 6 height 6
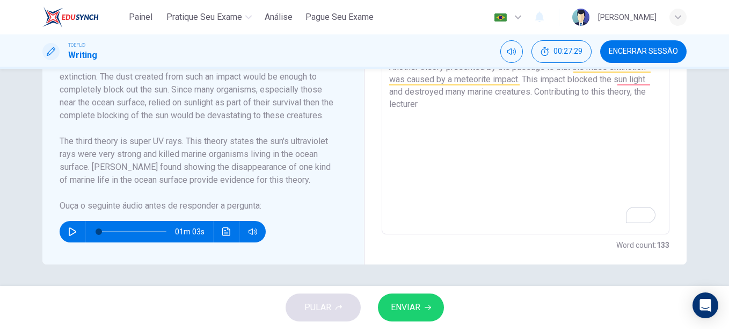
click at [408, 306] on span "ENVIAR" at bounding box center [406, 307] width 30 height 15
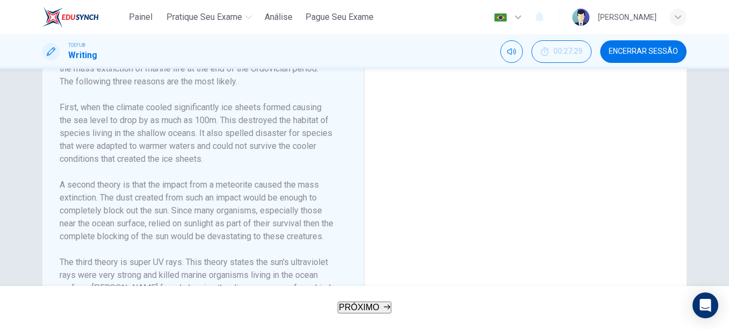
scroll to position [224, 0]
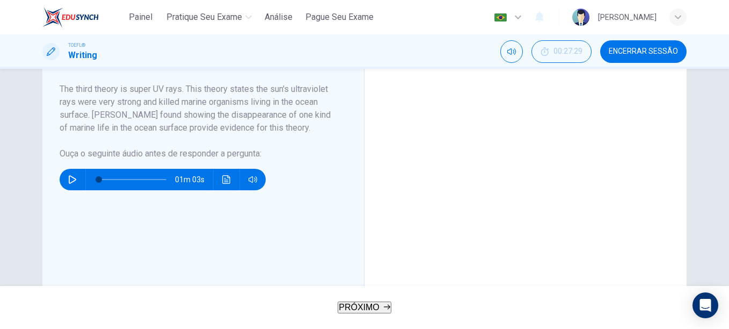
scroll to position [177, 0]
drag, startPoint x: 655, startPoint y: 192, endPoint x: 649, endPoint y: 221, distance: 29.6
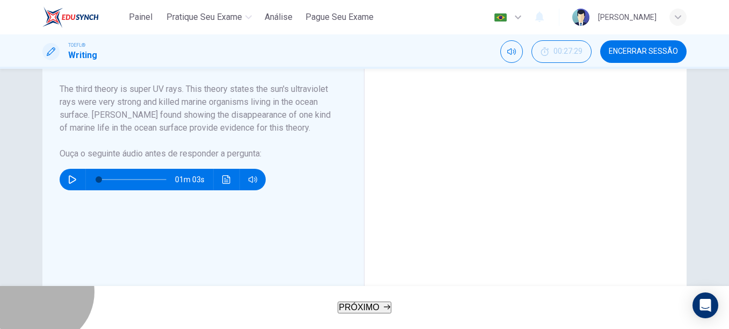
click at [360, 301] on button "PRÓXIMO" at bounding box center [365, 307] width 54 height 12
